Goal: Task Accomplishment & Management: Complete application form

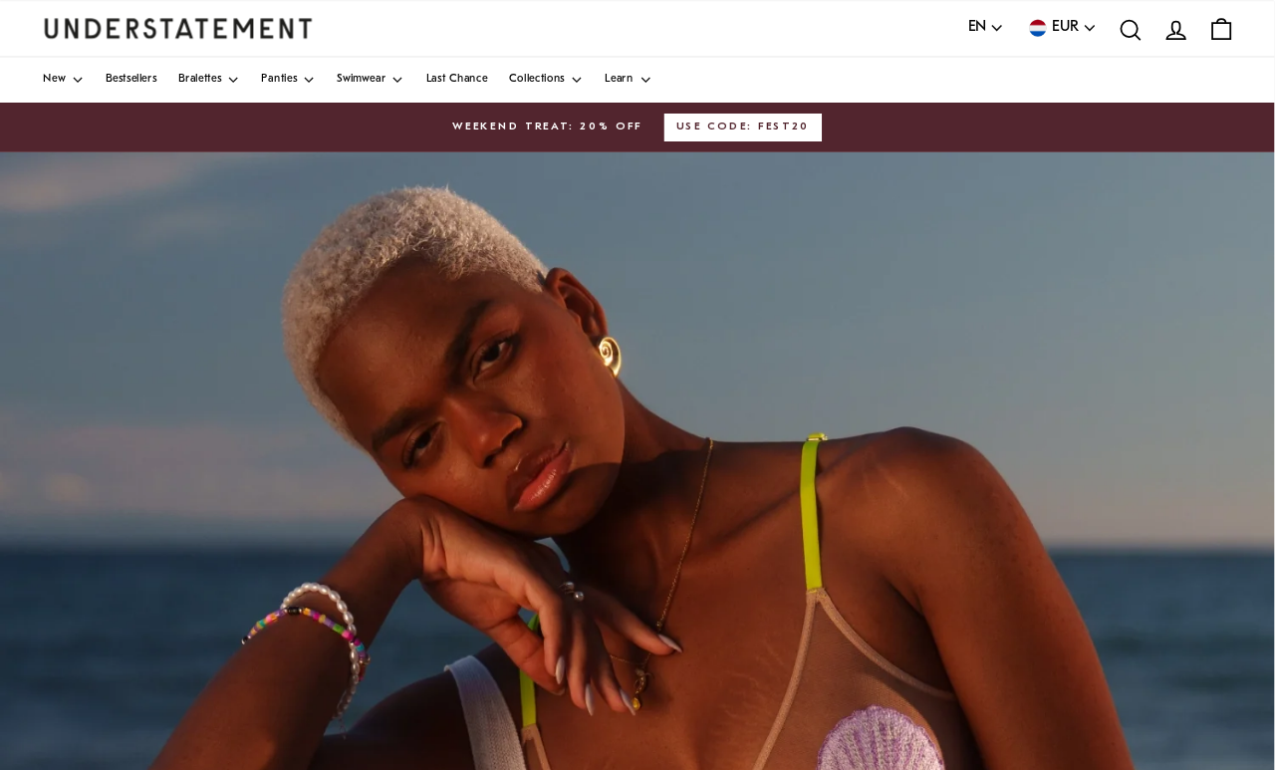
scroll to position [9, 0]
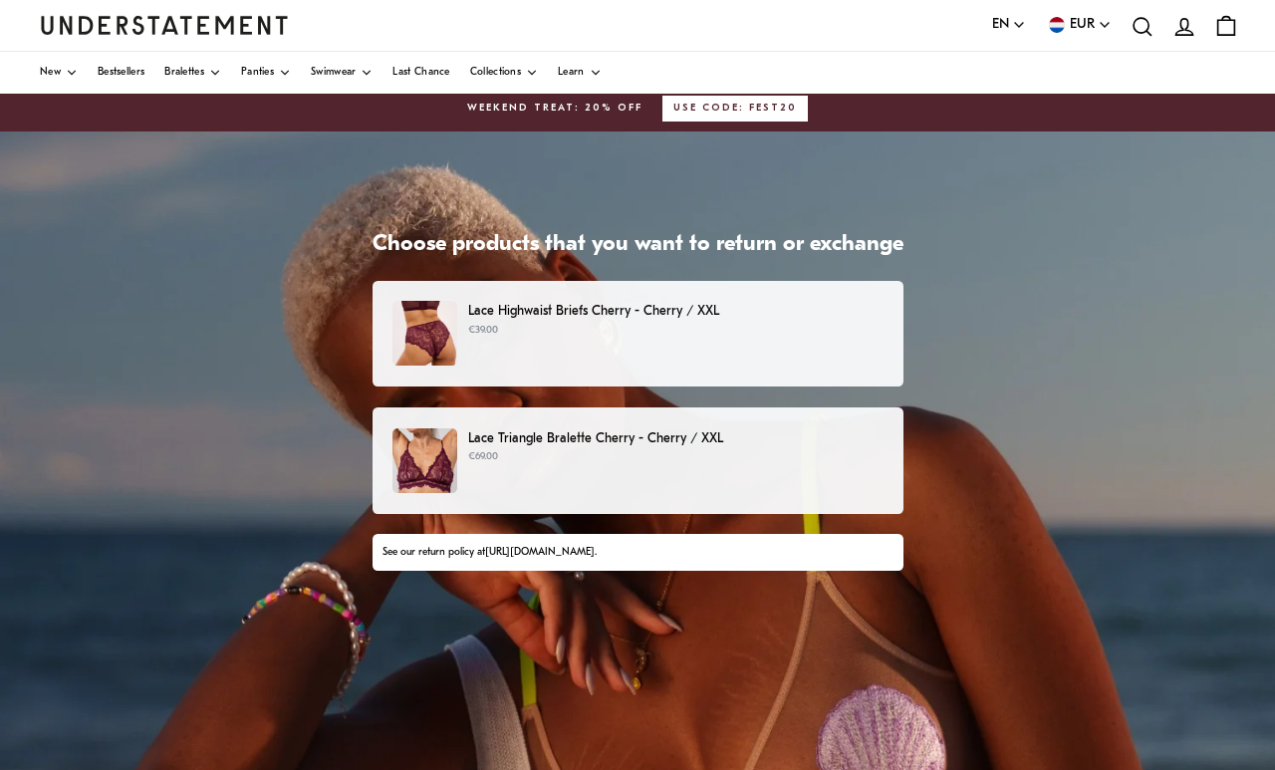
click at [468, 467] on div "Lace Triangle Bralette Cherry - Cherry / XXL €69.00" at bounding box center [637, 460] width 489 height 65
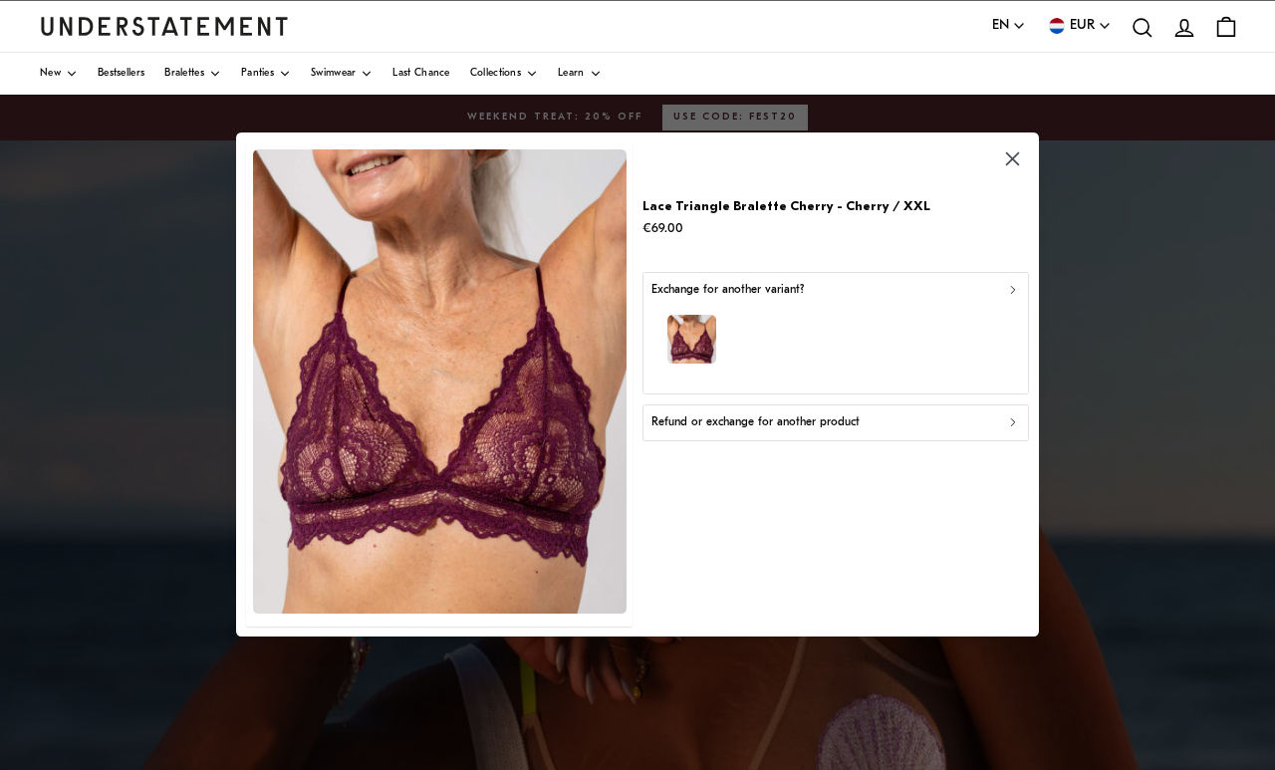
click at [988, 433] on button "Refund or exchange for another product" at bounding box center [836, 423] width 387 height 36
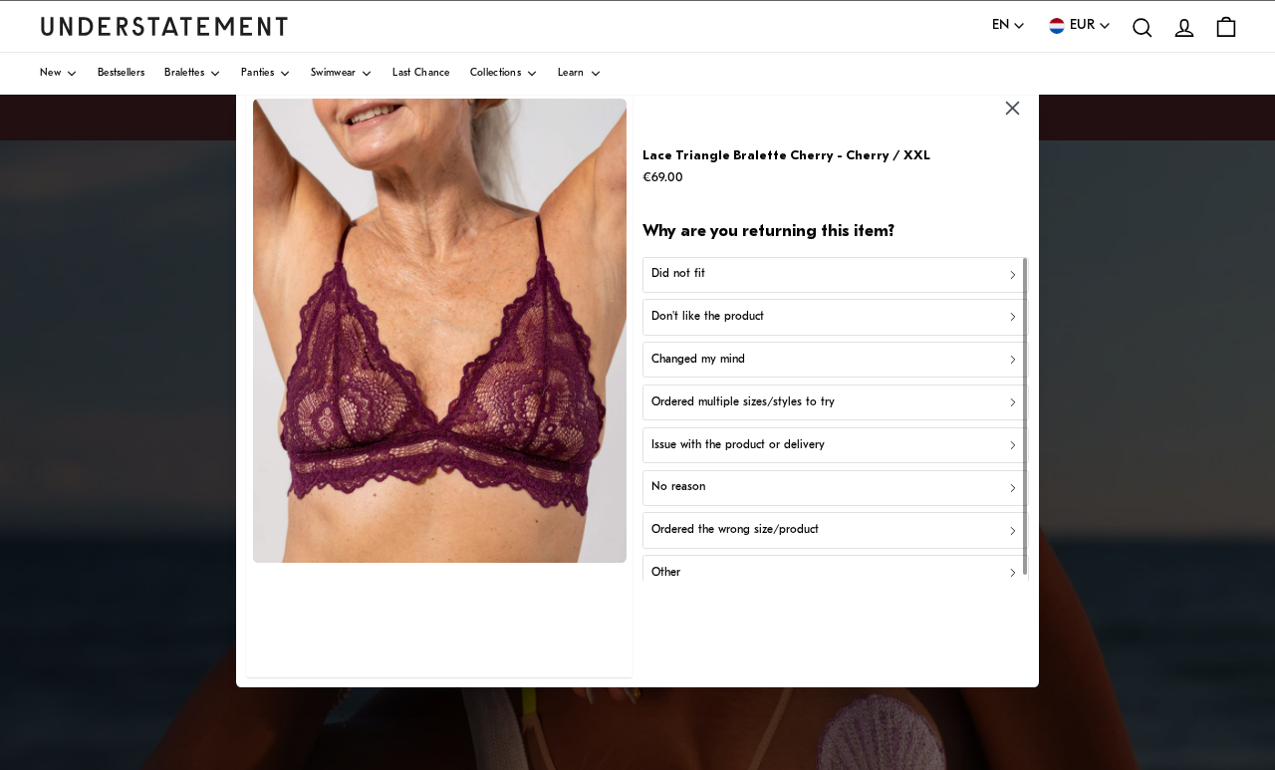
click at [977, 283] on div "Did not fit" at bounding box center [836, 275] width 369 height 19
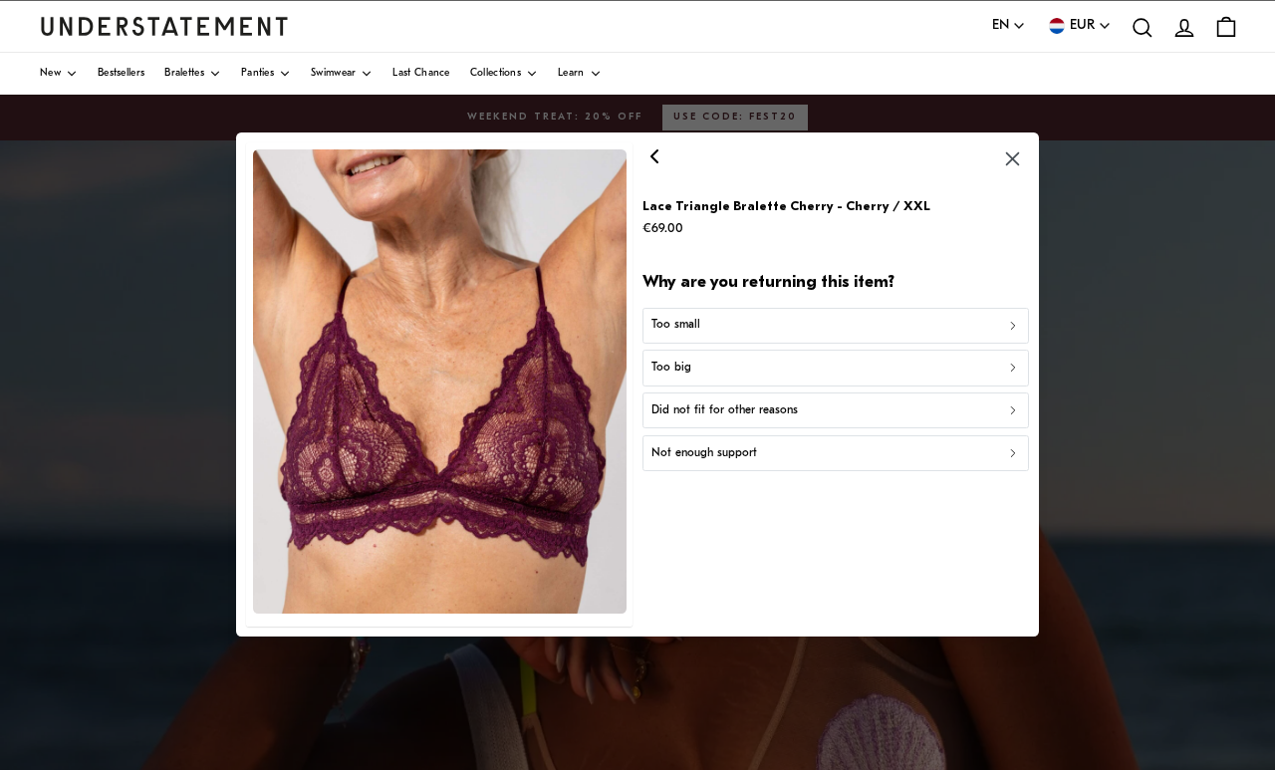
click at [963, 329] on div "Too small" at bounding box center [836, 326] width 369 height 19
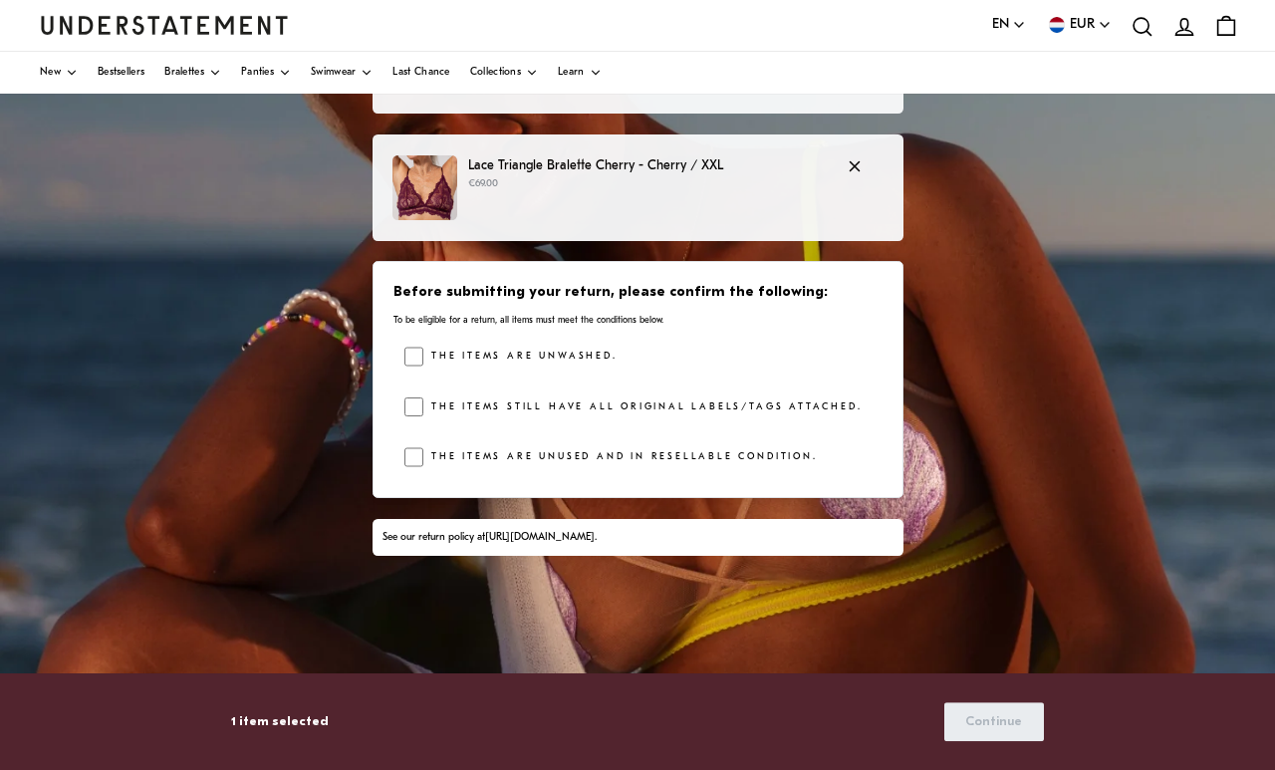
scroll to position [283, 0]
click at [390, 334] on div "Before submitting your return, please confirm the following: To be eligible for…" at bounding box center [638, 379] width 531 height 237
click at [1005, 709] on span "Continue" at bounding box center [993, 721] width 57 height 37
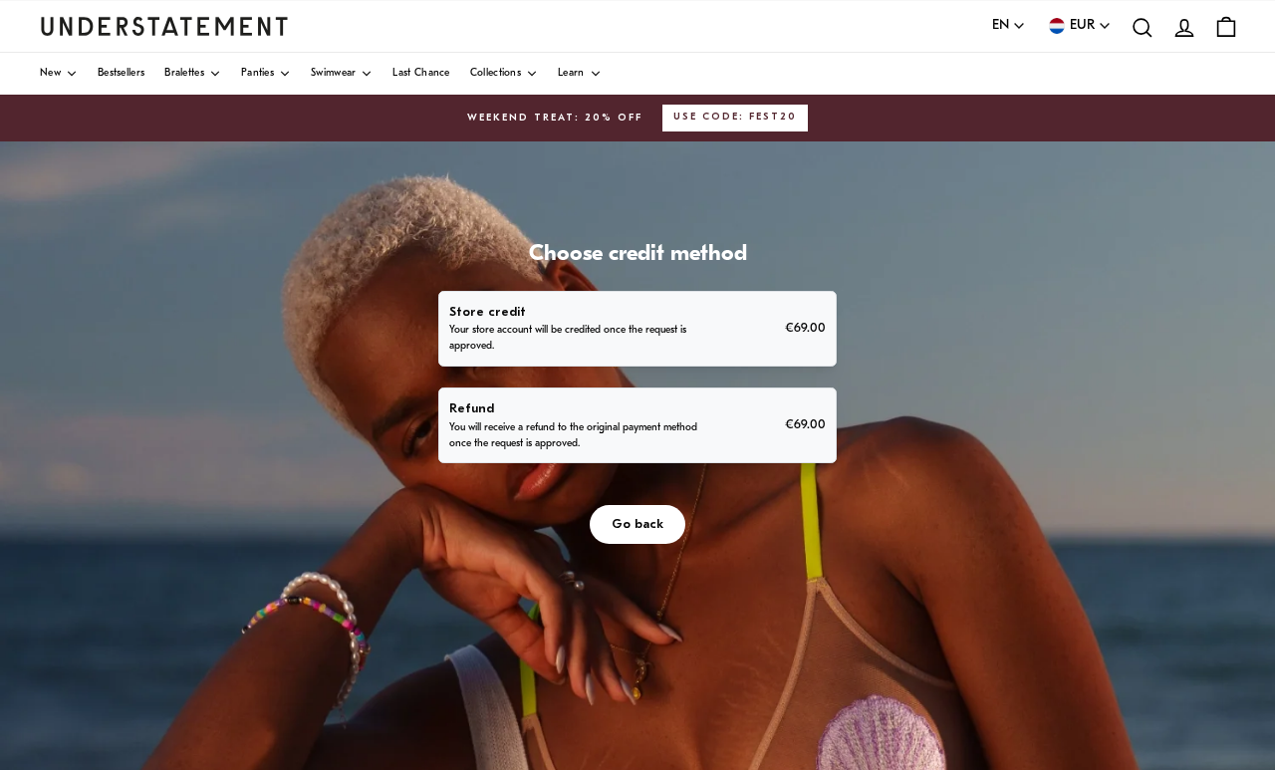
click at [719, 435] on div "Refund You will receive a refund to the original payment method once the reques…" at bounding box center [637, 425] width 376 height 54
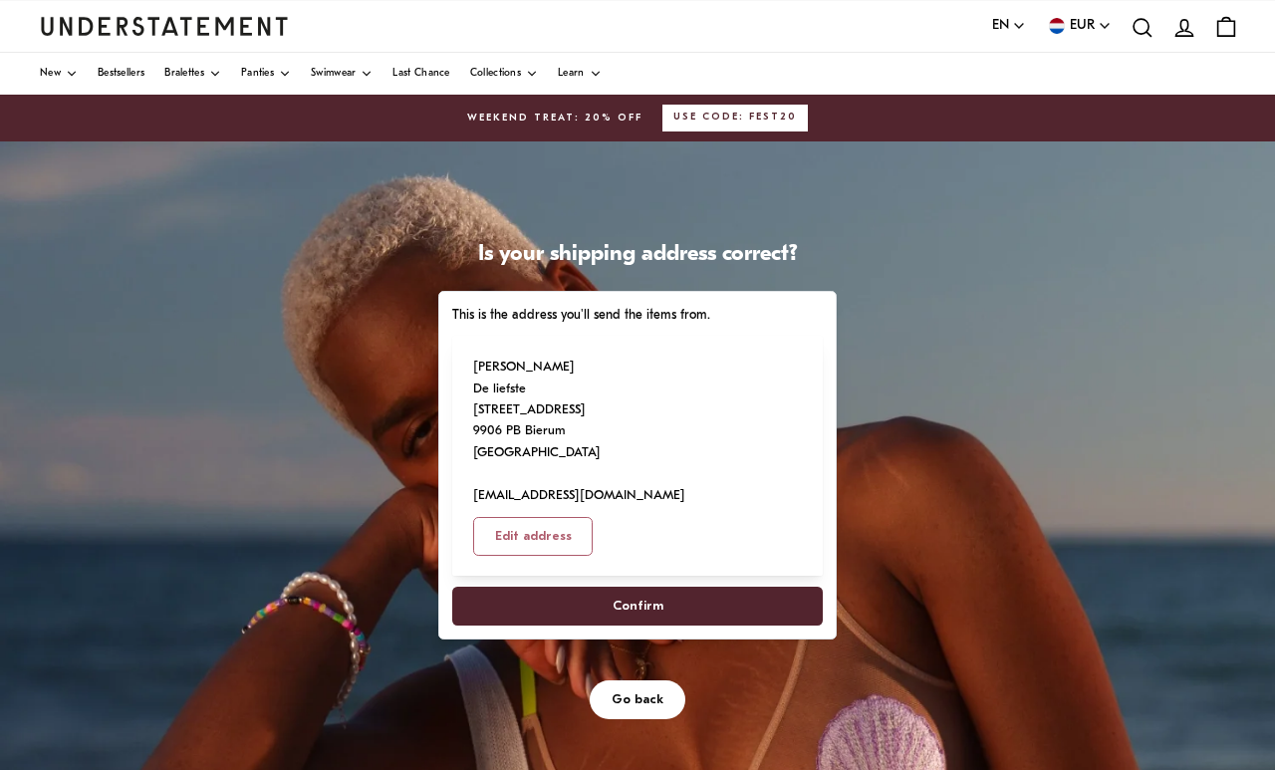
click at [664, 588] on span "Confirm" at bounding box center [637, 606] width 327 height 37
select select "**"
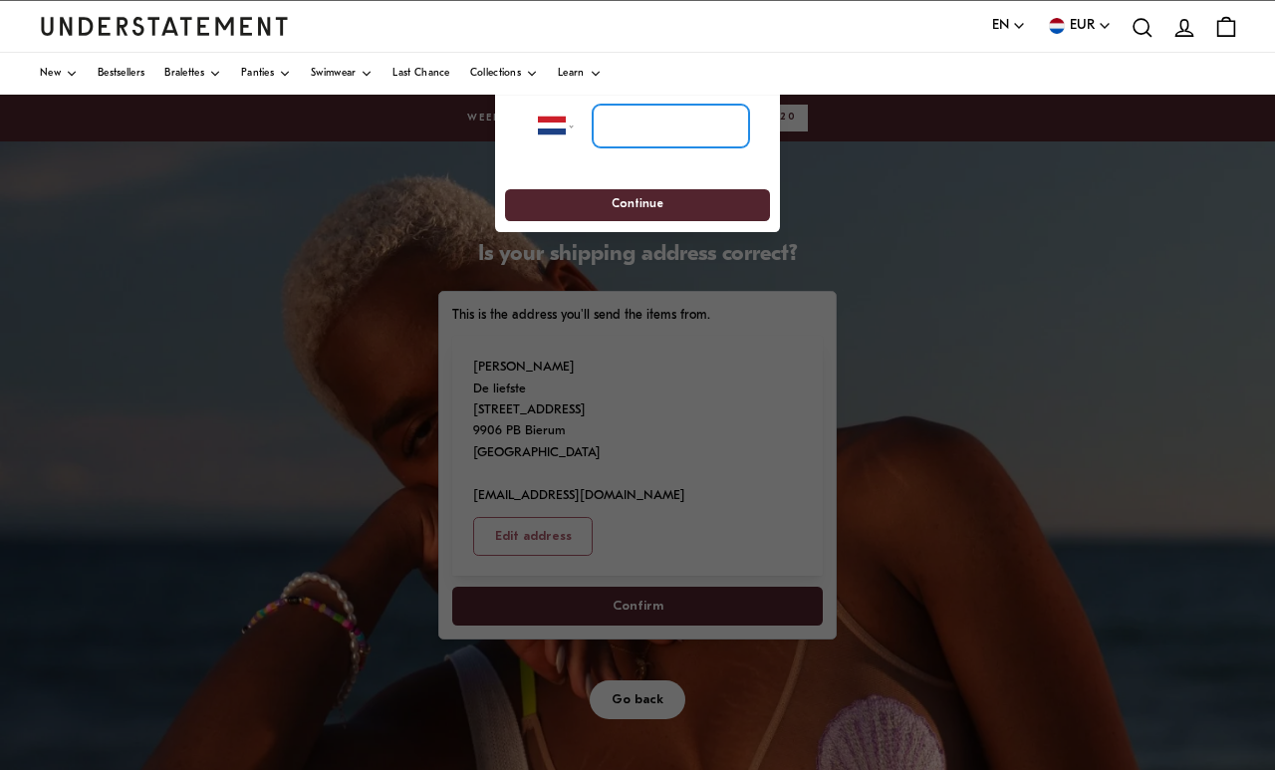
click at [674, 128] on input "tel" at bounding box center [671, 126] width 156 height 44
type input "**********"
click at [662, 202] on span "Continue" at bounding box center [637, 205] width 228 height 31
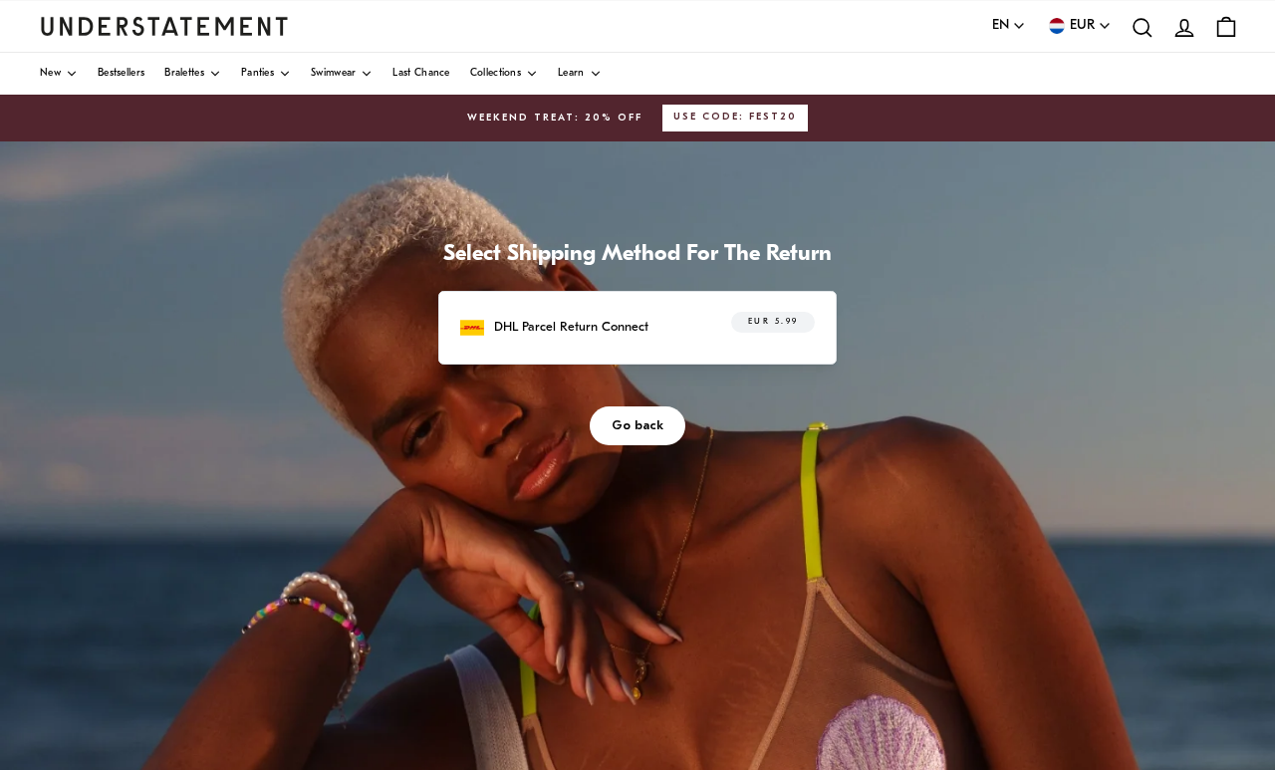
click at [737, 327] on label "EUR 5.99" at bounding box center [773, 322] width 84 height 21
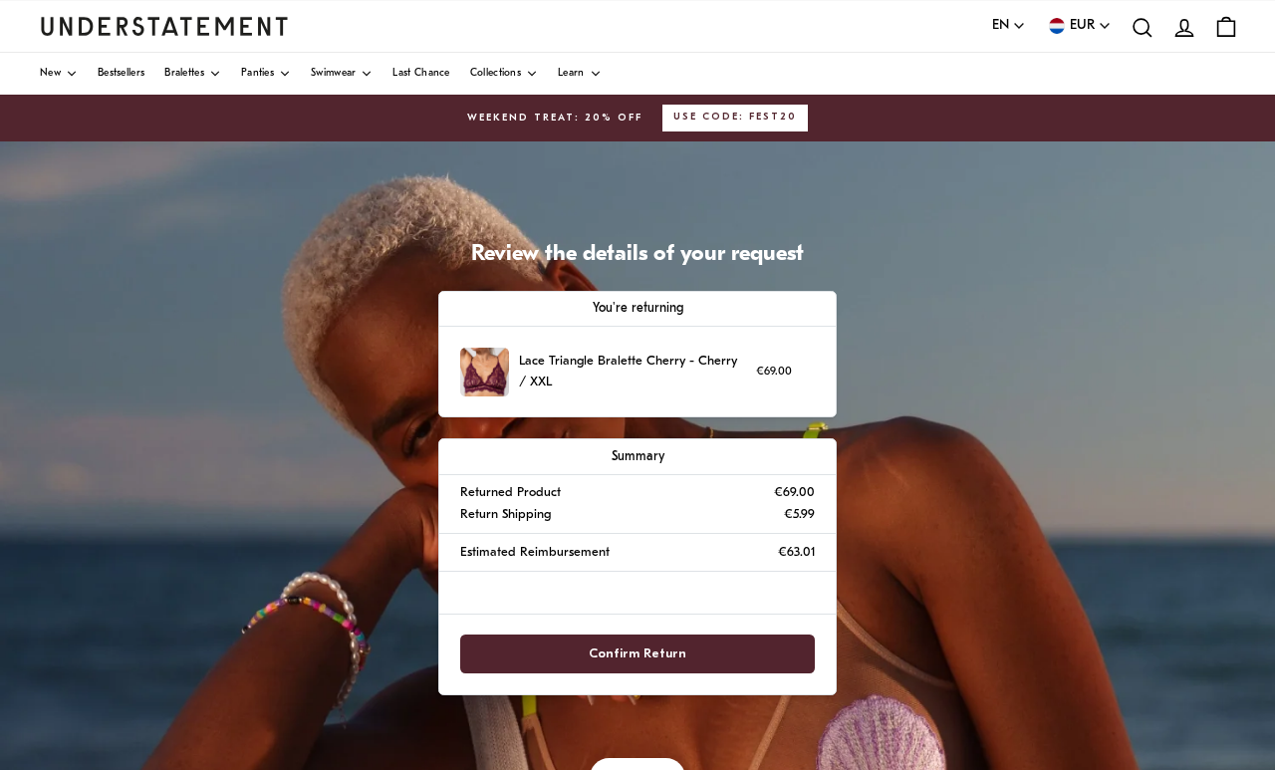
click at [660, 661] on span "Confirm Return" at bounding box center [638, 654] width 98 height 37
click at [655, 649] on span "Confirm Return" at bounding box center [638, 654] width 98 height 37
